Goal: Transaction & Acquisition: Obtain resource

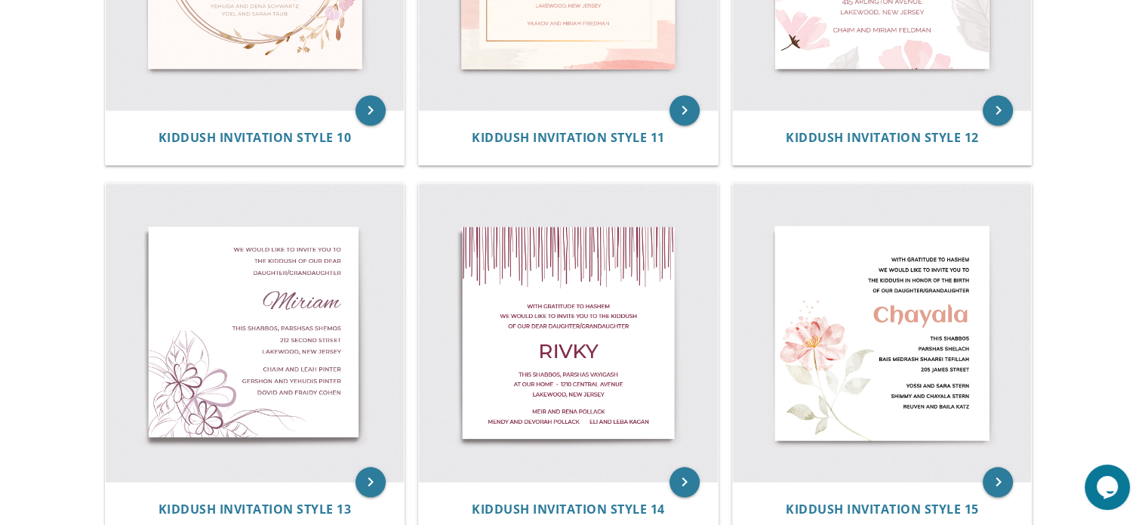
scroll to position [1652, 0]
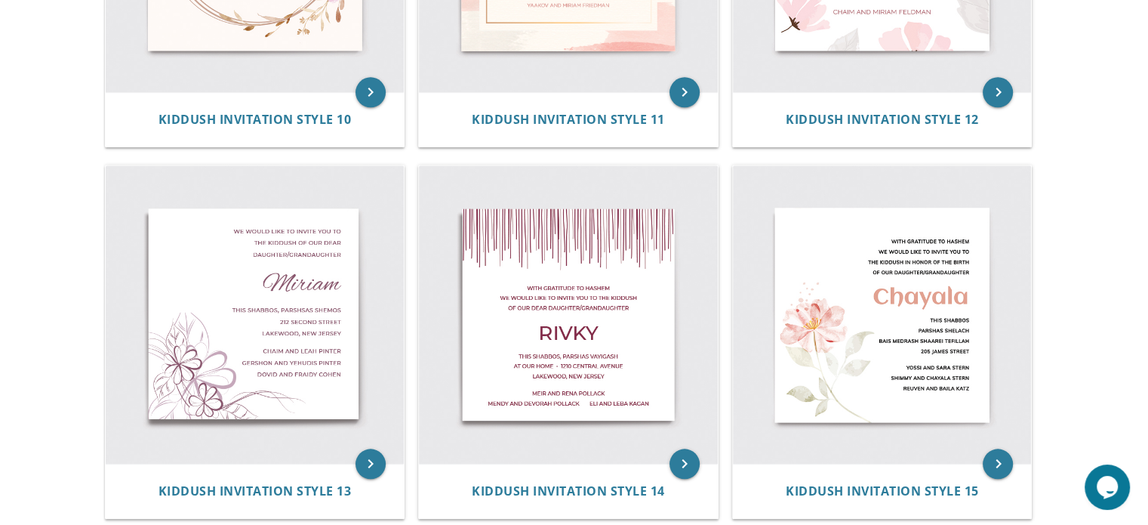
drag, startPoint x: 1159, startPoint y: 79, endPoint x: 1159, endPoint y: 409, distance: 330.7
click at [273, 350] on img at bounding box center [255, 314] width 299 height 299
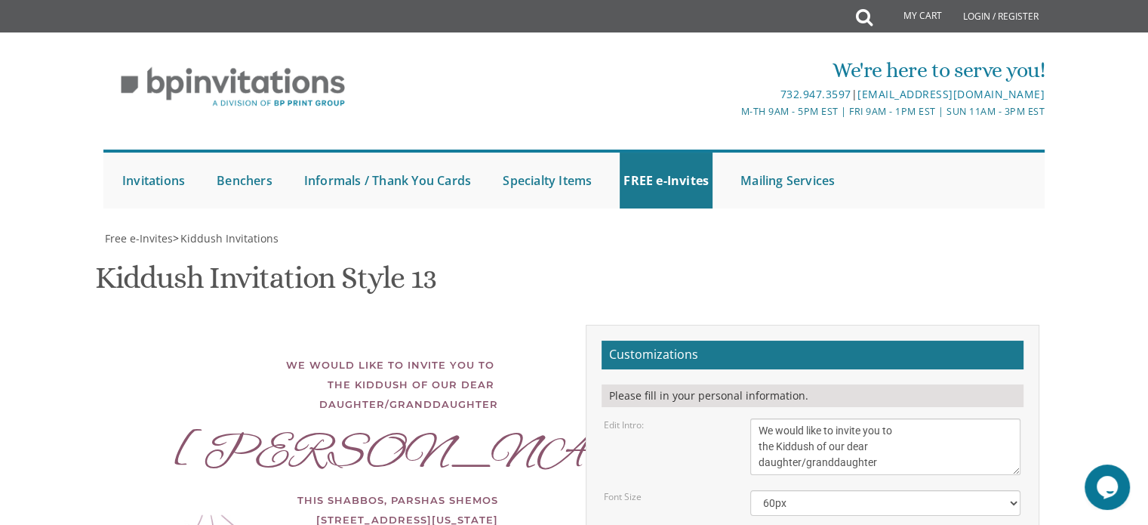
scroll to position [251, 0]
drag, startPoint x: 864, startPoint y: 214, endPoint x: 803, endPoint y: 214, distance: 61.2
click at [803, 418] on textarea "We would like to invite you to the Kiddush of our dear daughter/granddaughter" at bounding box center [885, 446] width 270 height 57
type textarea "We would like to invite you to the Kiddush of our dear daughte"
drag, startPoint x: 810, startPoint y: 289, endPoint x: 707, endPoint y: 296, distance: 102.9
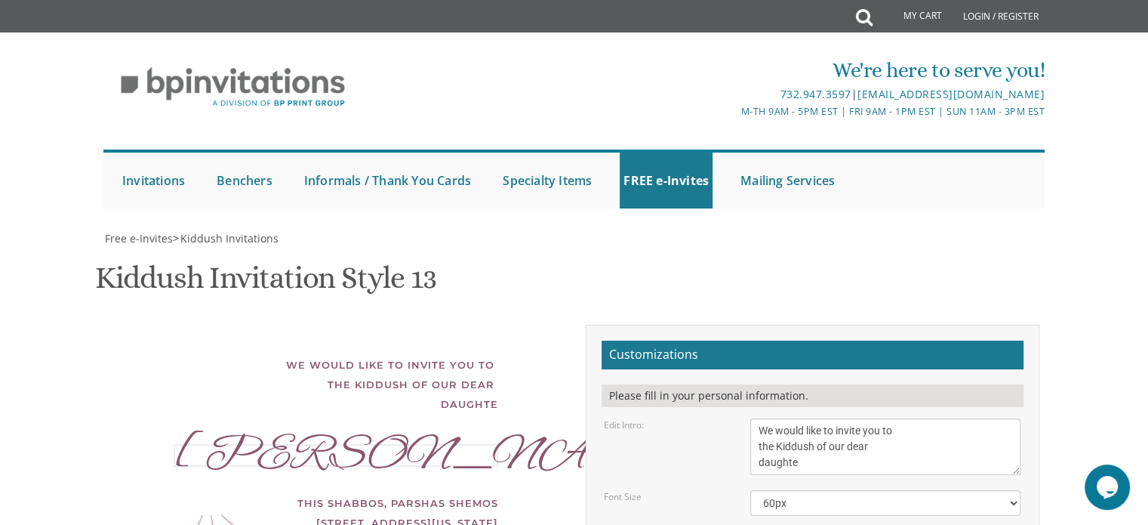
click at [827, 418] on textarea "We would like to invite you to the Kiddush of our dear daughter/granddaughter" at bounding box center [885, 446] width 270 height 57
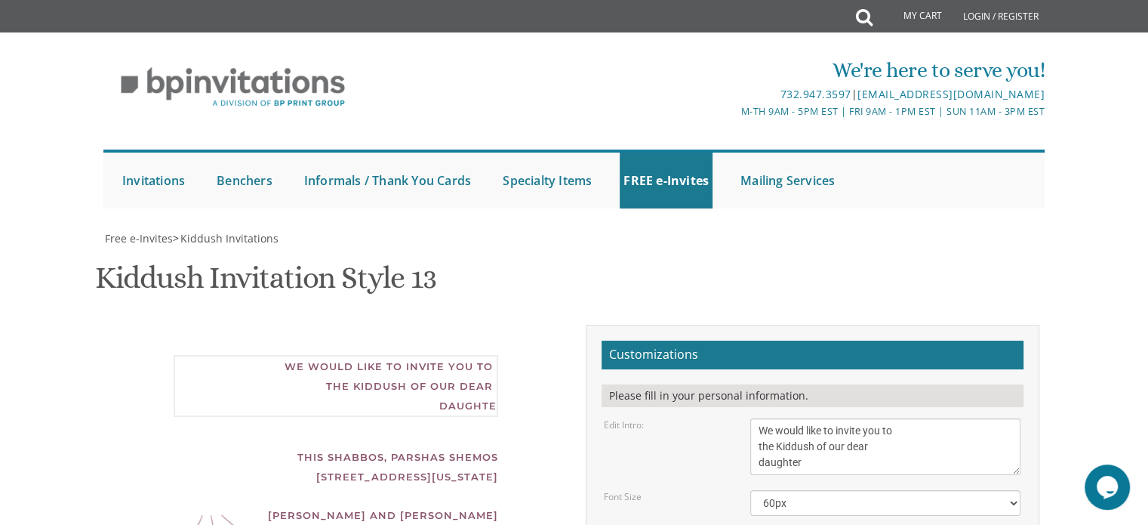
type textarea "We would like to invite you to the Kiddush of our dear daughter"
click at [812, 490] on select "40px 50px 60px 70px 80px" at bounding box center [885, 503] width 270 height 26
drag, startPoint x: 899, startPoint y: 331, endPoint x: 864, endPoint y: 330, distance: 34.8
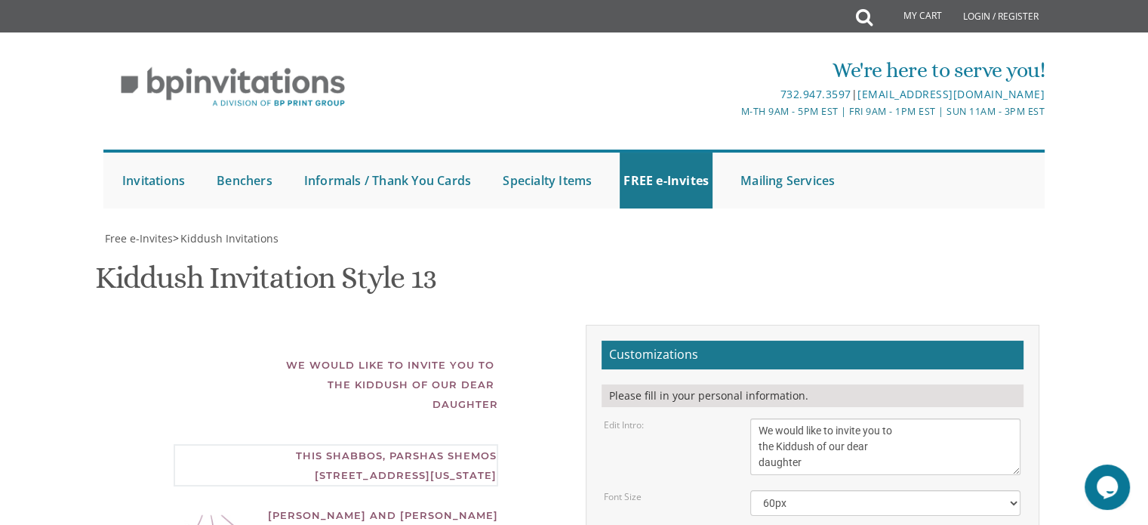
drag, startPoint x: 876, startPoint y: 344, endPoint x: 737, endPoint y: 341, distance: 138.9
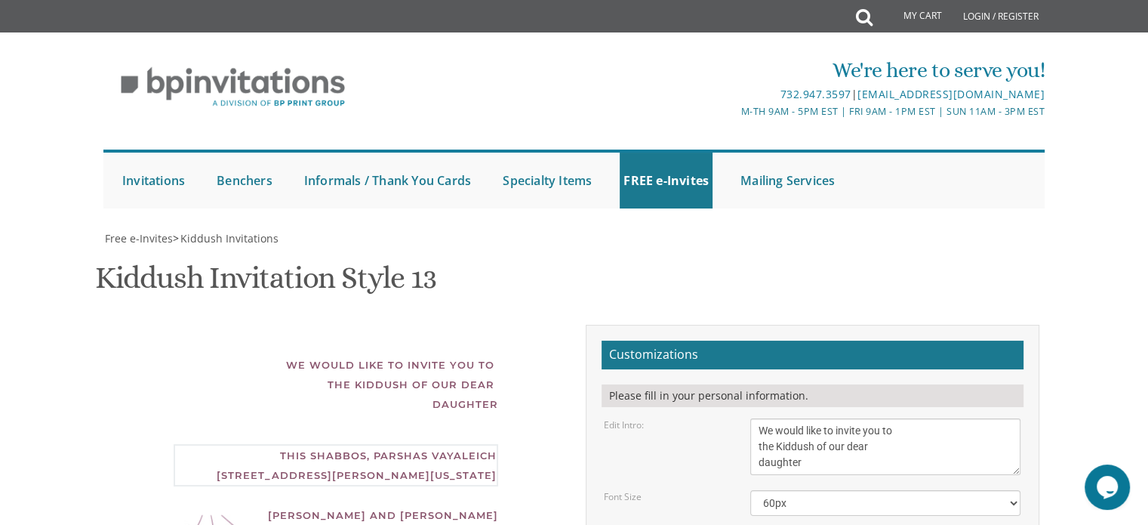
drag, startPoint x: 884, startPoint y: 324, endPoint x: 677, endPoint y: 307, distance: 207.5
drag, startPoint x: 806, startPoint y: 322, endPoint x: 754, endPoint y: 320, distance: 51.4
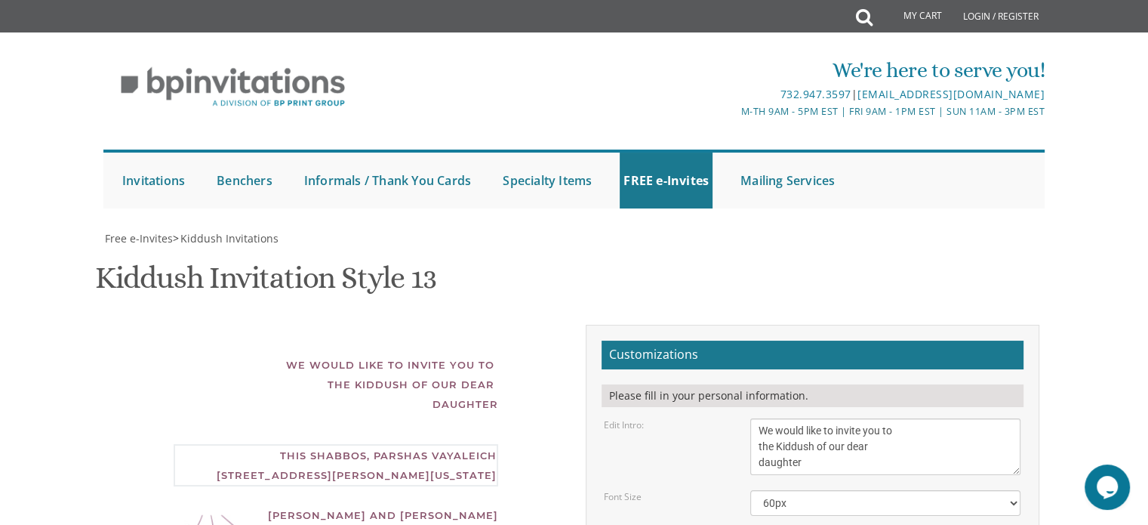
drag, startPoint x: 891, startPoint y: 325, endPoint x: 824, endPoint y: 325, distance: 66.4
drag, startPoint x: 918, startPoint y: 331, endPoint x: 860, endPoint y: 325, distance: 58.4
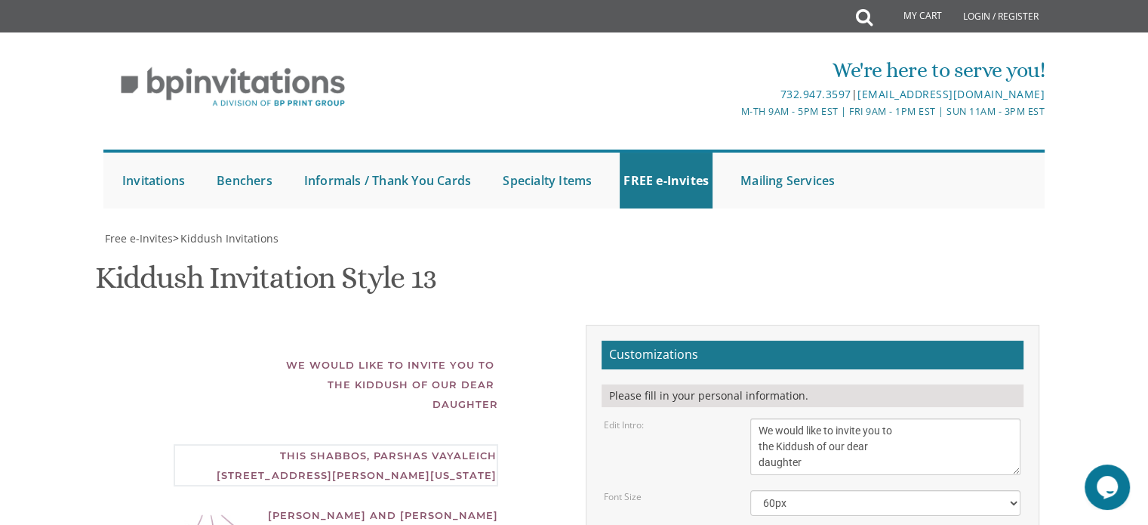
drag, startPoint x: 924, startPoint y: 322, endPoint x: 862, endPoint y: 322, distance: 61.9
type textarea "This Shabbos, Parshas Netzavim [STREET_ADDRESS][PERSON_NAME][US_STATE]"
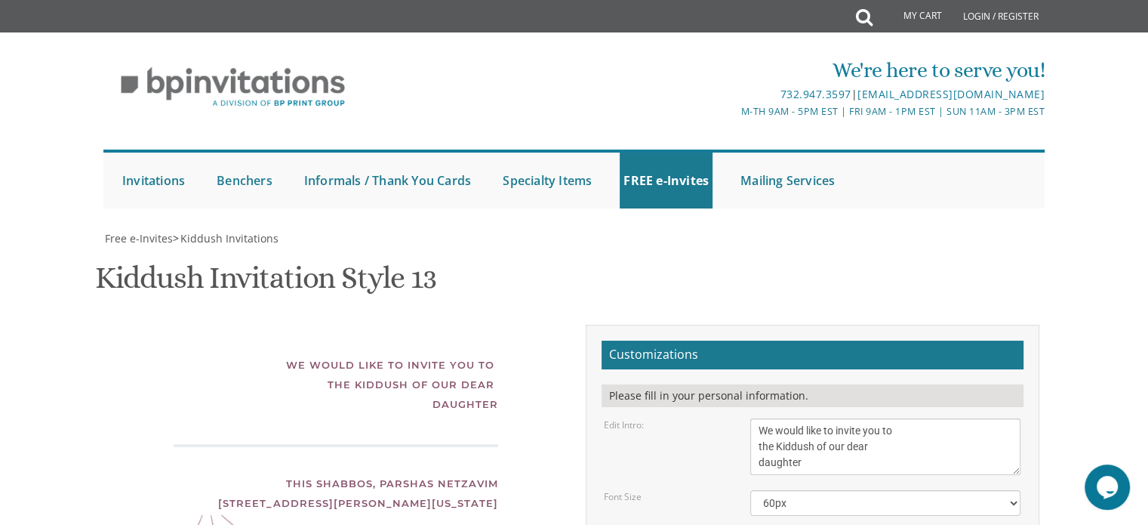
type textarea "?"
drag, startPoint x: 877, startPoint y: 393, endPoint x: 759, endPoint y: 392, distance: 118.5
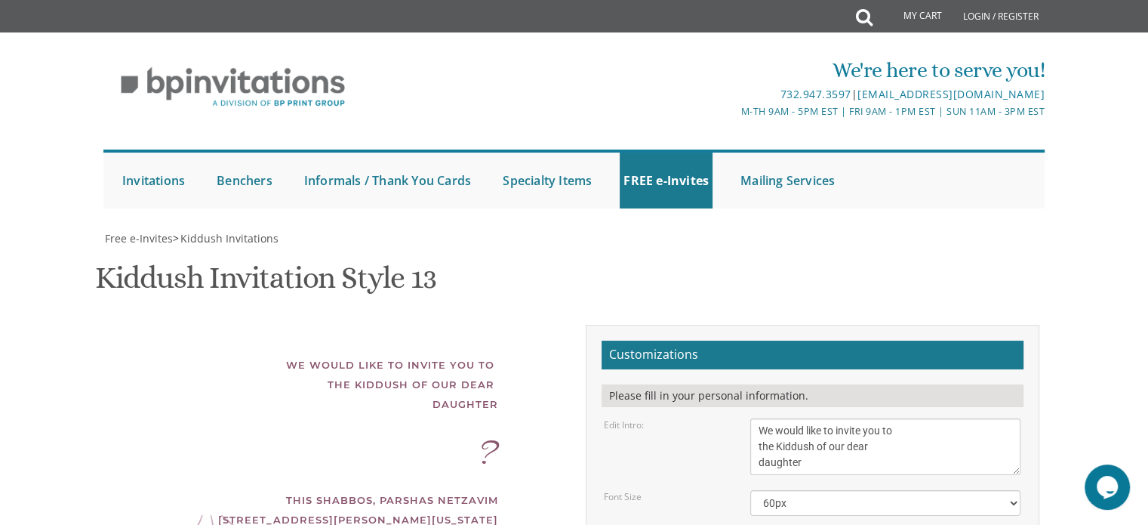
type textarea "R"
type textarea "[PERSON_NAME] and [PERSON_NAME]"
drag, startPoint x: 895, startPoint y: 437, endPoint x: 717, endPoint y: 437, distance: 178.2
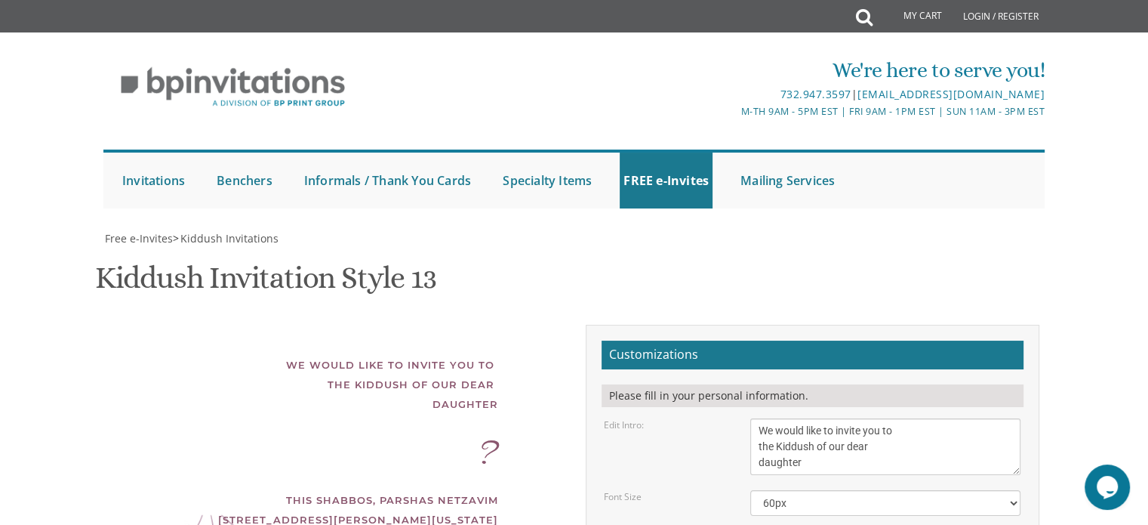
drag, startPoint x: 891, startPoint y: 446, endPoint x: 707, endPoint y: 437, distance: 183.7
drag, startPoint x: 876, startPoint y: 454, endPoint x: 743, endPoint y: 450, distance: 132.9
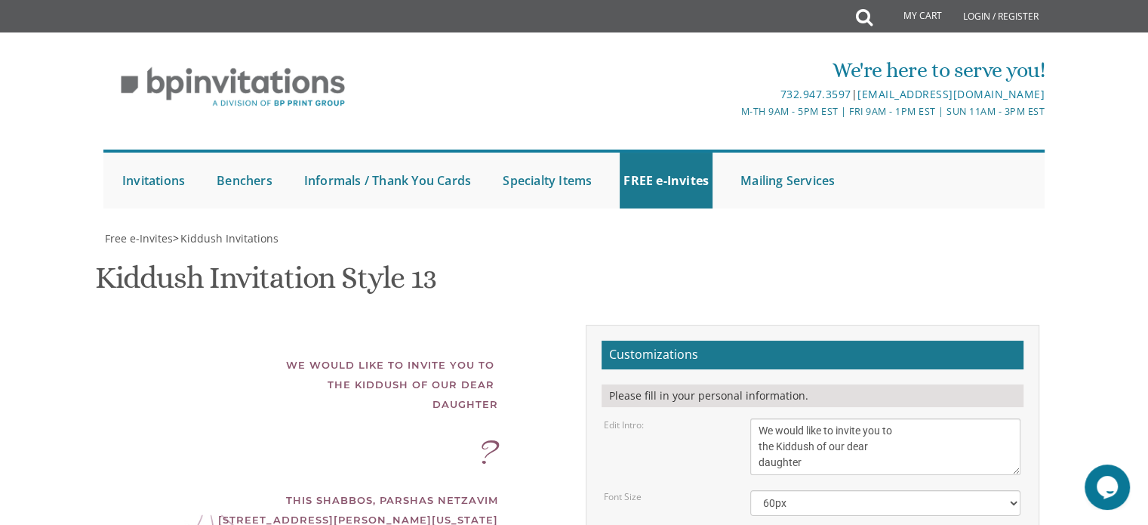
type textarea "O"
type textarea "P"
type textarea "A"
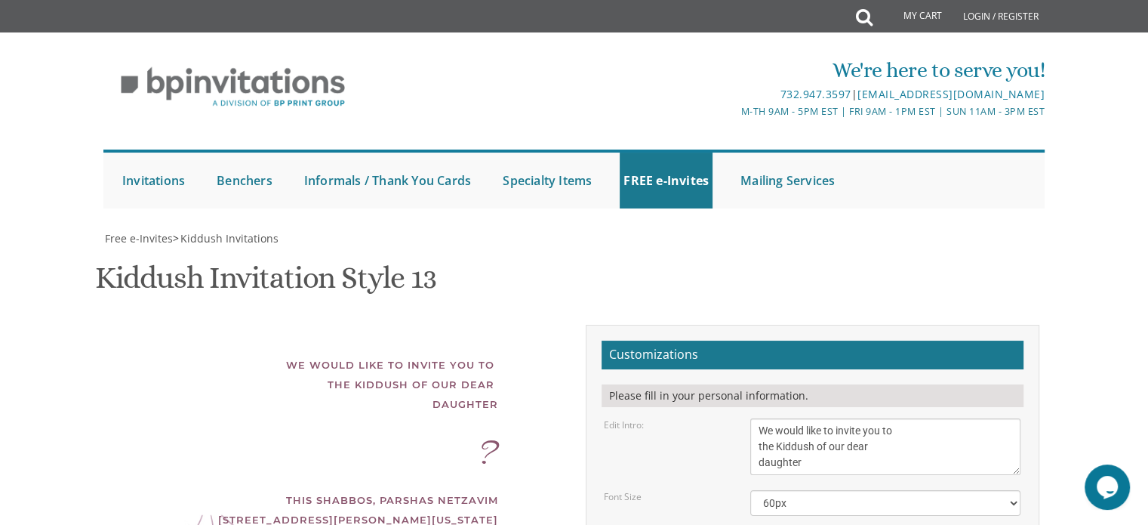
type textarea "This Shabbos, Parshas Netzavim After Davening [STREET_ADDRESS][PERSON_NAME][US_…"
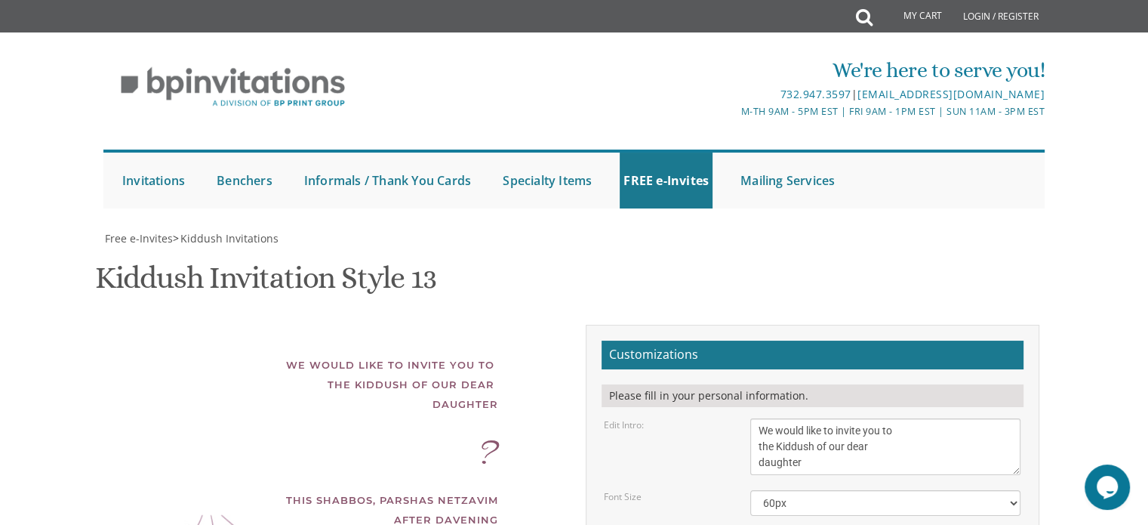
scroll to position [297, 0]
type textarea "[DEMOGRAPHIC_DATA] Only Kiddush"
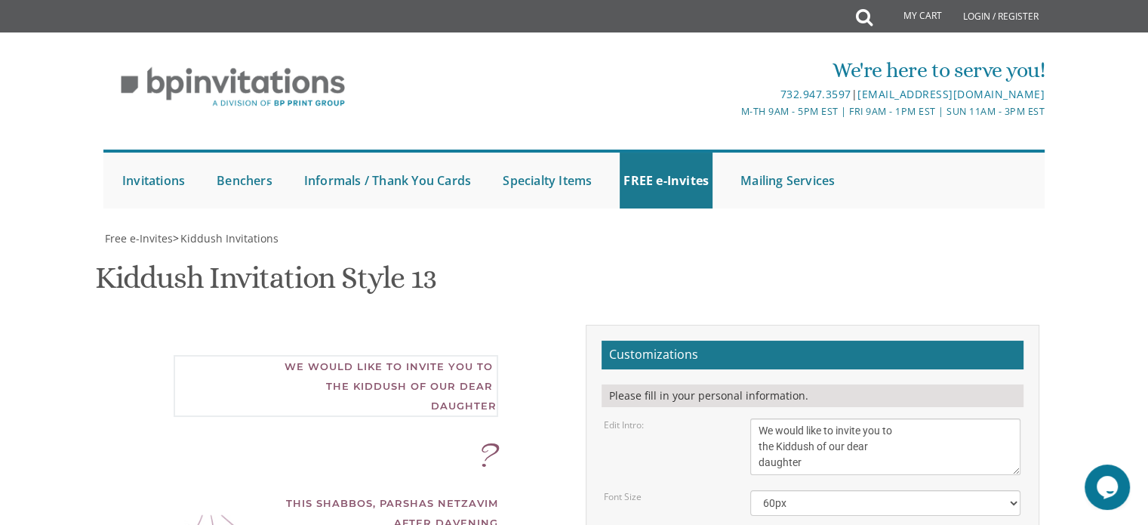
drag, startPoint x: 772, startPoint y: 147, endPoint x: 744, endPoint y: 148, distance: 27.2
click at [744, 418] on div "We would like to invite you to the Kiddush of our dear daughter/granddaughter" at bounding box center [885, 446] width 293 height 57
type textarea "We would like to invite you to a [DEMOGRAPHIC_DATA] Only Kiddush of our dear da…"
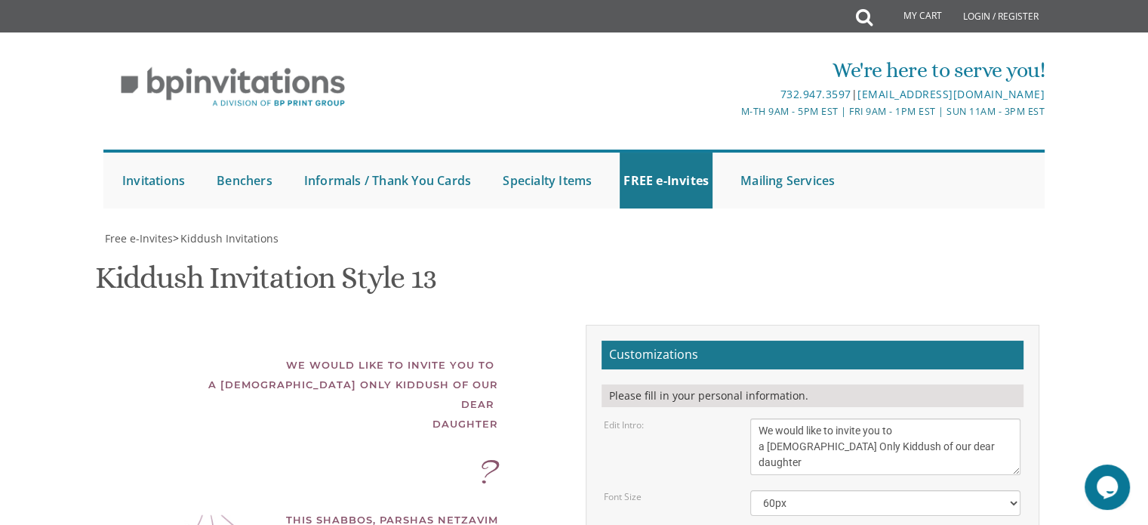
drag, startPoint x: 873, startPoint y: 415, endPoint x: 716, endPoint y: 394, distance: 157.7
click at [476, 405] on div "We would like to invite you to a [DEMOGRAPHIC_DATA] Only Kiddush of our dear da…" at bounding box center [336, 517] width 476 height 384
click at [864, 418] on textarea "We would like to invite you to the Kiddush of our dear daughter/granddaughter" at bounding box center [885, 446] width 270 height 57
click at [917, 418] on textarea "We would like to invite you to the Kiddush of our dear daughter/granddaughter" at bounding box center [885, 446] width 270 height 57
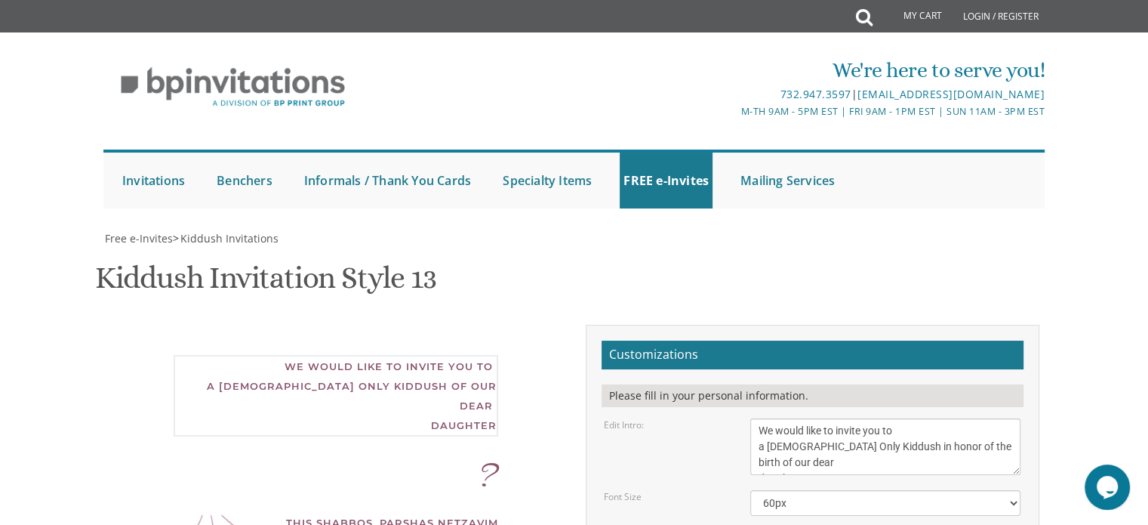
click at [875, 418] on textarea "We would like to invite you to the Kiddush of our dear daughter/granddaughter" at bounding box center [885, 446] width 270 height 57
click at [921, 418] on textarea "We would like to invite you to the Kiddush of our dear daughter/granddaughter" at bounding box center [885, 446] width 270 height 57
type textarea "We would like to invite you to a [DEMOGRAPHIC_DATA] Only Kiddush in honor of th…"
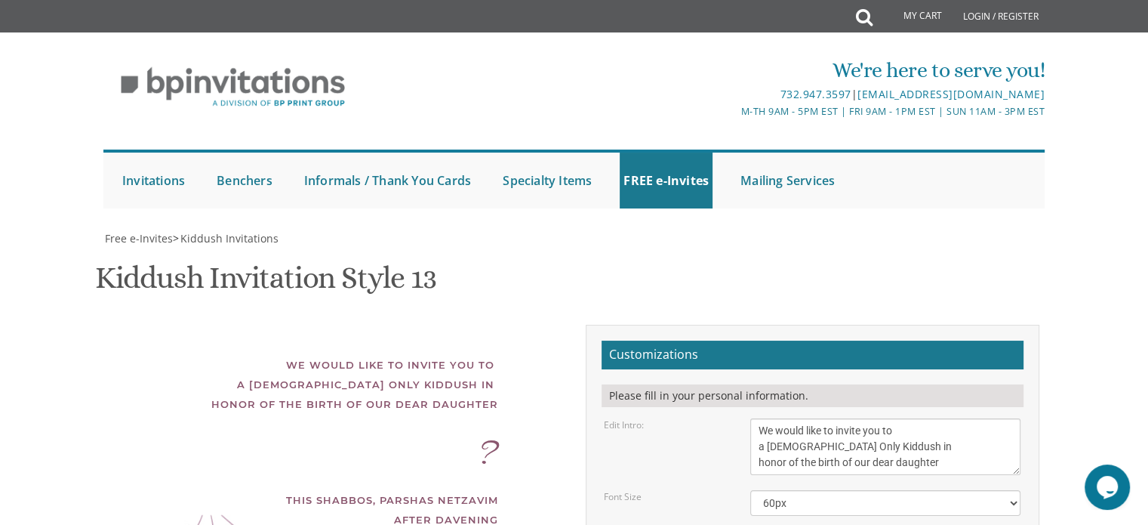
click at [470, 399] on div "We would like to invite you to a [DEMOGRAPHIC_DATA] Only Kiddush in honor of th…" at bounding box center [336, 507] width 476 height 365
type input "[EMAIL_ADDRESS][DOMAIN_NAME]"
